Goal: Task Accomplishment & Management: Complete application form

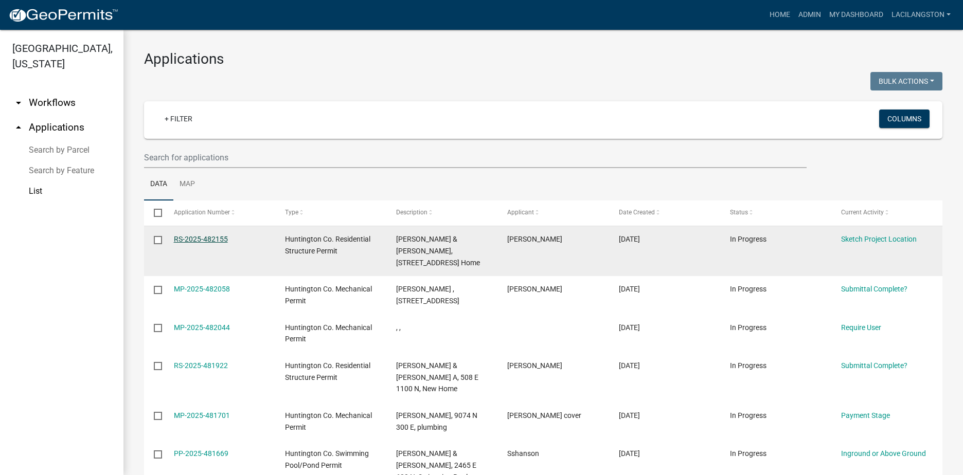
click at [208, 237] on link "RS-2025-482155" at bounding box center [201, 239] width 54 height 8
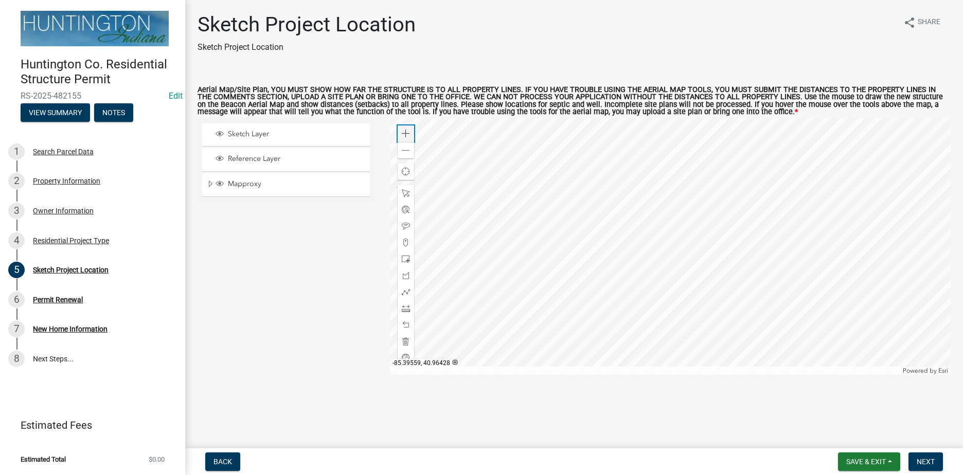
click at [402, 134] on span at bounding box center [406, 134] width 8 height 8
click at [734, 264] on div at bounding box center [670, 246] width 561 height 257
click at [403, 256] on span at bounding box center [406, 259] width 8 height 8
click at [751, 278] on div at bounding box center [670, 246] width 561 height 257
click at [406, 345] on span at bounding box center [406, 341] width 8 height 8
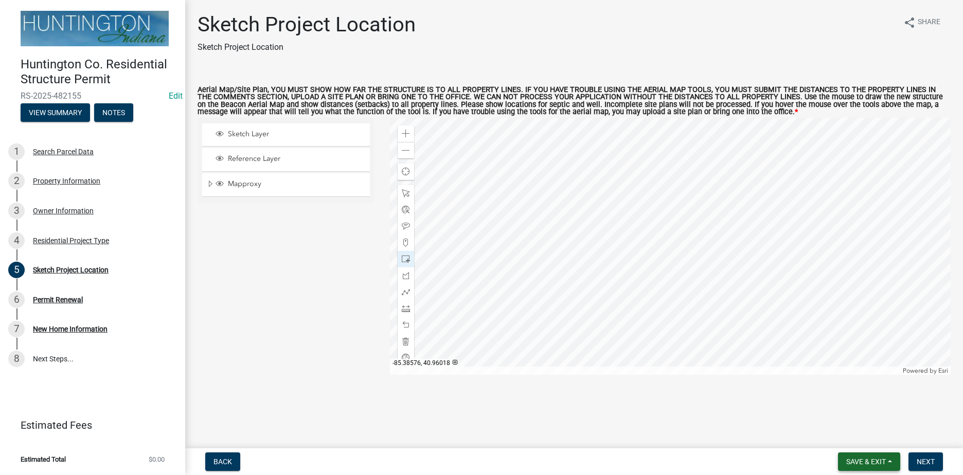
click at [865, 454] on button "Save & Exit" at bounding box center [869, 461] width 62 height 19
click at [851, 441] on button "Save & Exit" at bounding box center [859, 435] width 82 height 25
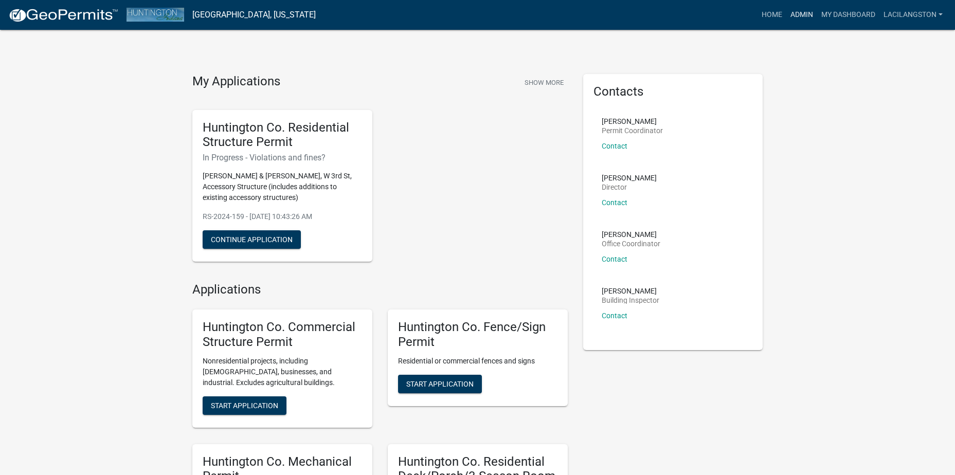
click at [796, 18] on link "Admin" at bounding box center [801, 15] width 31 height 20
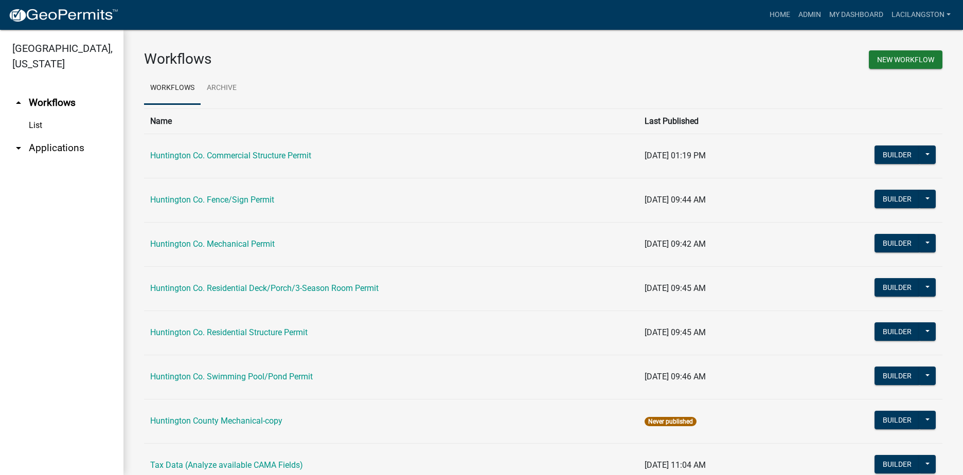
click at [55, 152] on link "arrow_drop_down Applications" at bounding box center [61, 148] width 123 height 25
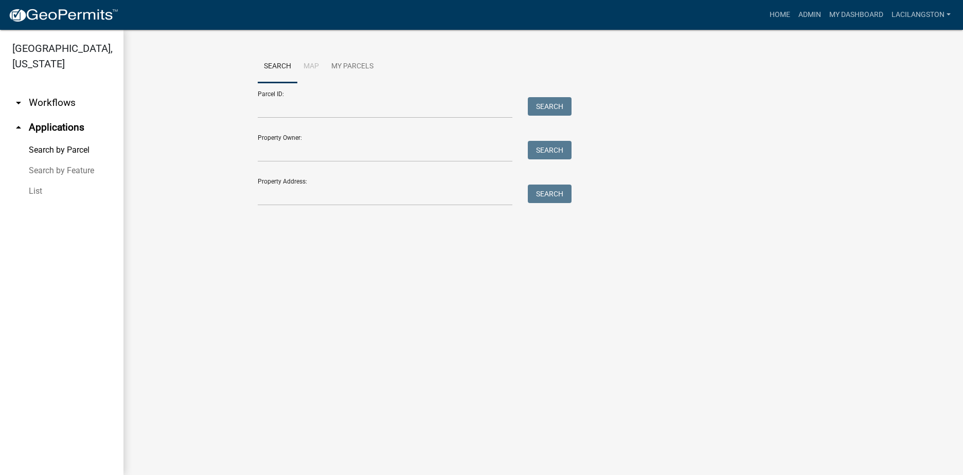
click at [36, 192] on link "List" at bounding box center [61, 191] width 123 height 21
